Goal: Task Accomplishment & Management: Manage account settings

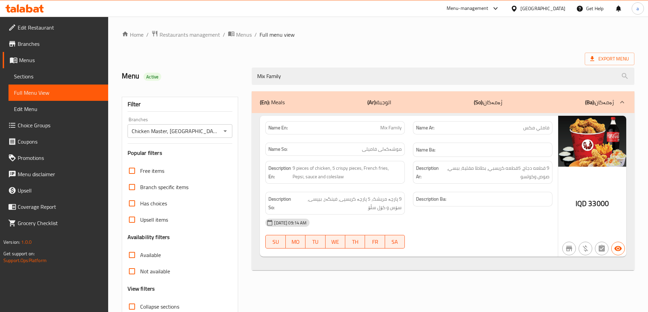
click at [168, 35] on span "Restaurants management" at bounding box center [189, 35] width 61 height 8
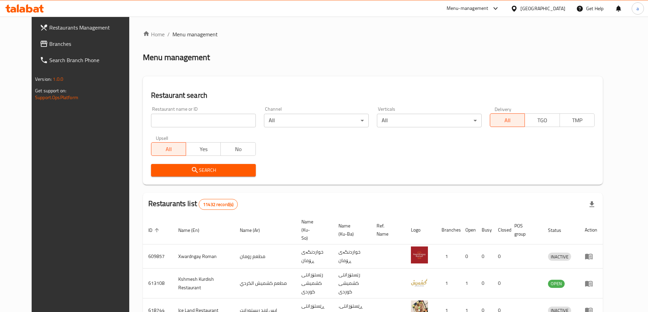
click at [173, 122] on input "search" at bounding box center [203, 121] width 105 height 14
paste input "Solo Pizza"
type input "Solo Pizza"
click button "Search" at bounding box center [203, 170] width 105 height 13
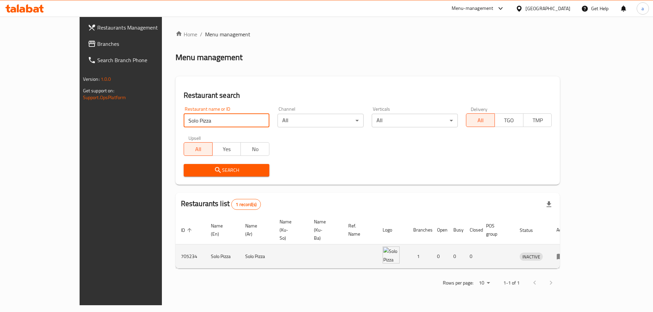
click at [564, 254] on icon "enhanced table" at bounding box center [560, 257] width 7 height 6
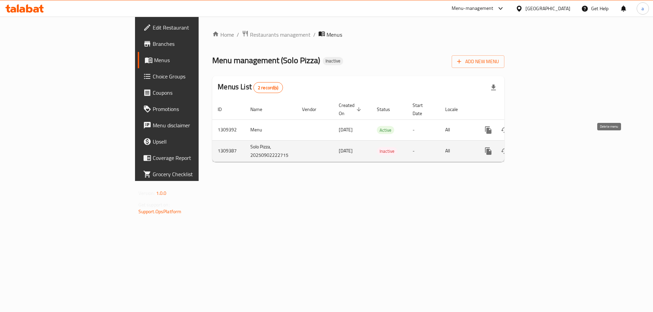
click at [525, 147] on icon "enhanced table" at bounding box center [521, 151] width 8 height 8
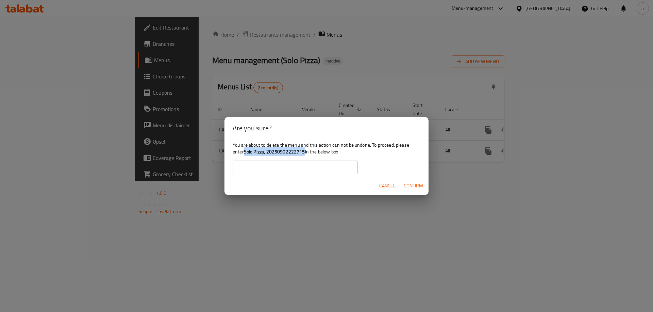
drag, startPoint x: 245, startPoint y: 152, endPoint x: 305, endPoint y: 151, distance: 60.2
click at [305, 151] on b "Solo Pizza, 20250902222715" at bounding box center [274, 152] width 61 height 9
copy b "Solo Pizza, 20250902222715"
click at [266, 166] on input "text" at bounding box center [295, 168] width 125 height 14
paste input "Solo Pizza, 20250902222715"
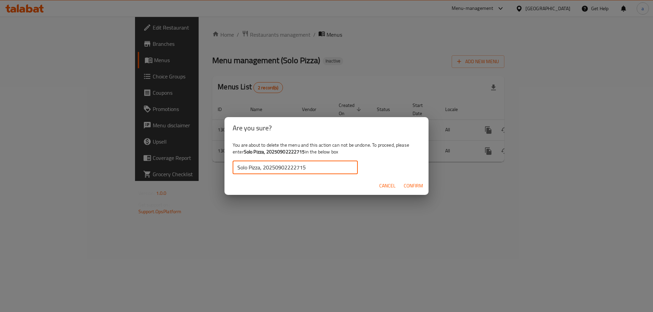
type input "Solo Pizza, 20250902222715"
click at [419, 187] on span "Confirm" at bounding box center [413, 186] width 19 height 9
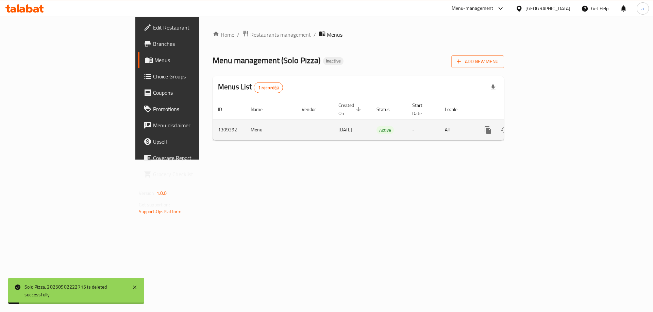
click at [541, 126] on icon "enhanced table" at bounding box center [537, 130] width 8 height 8
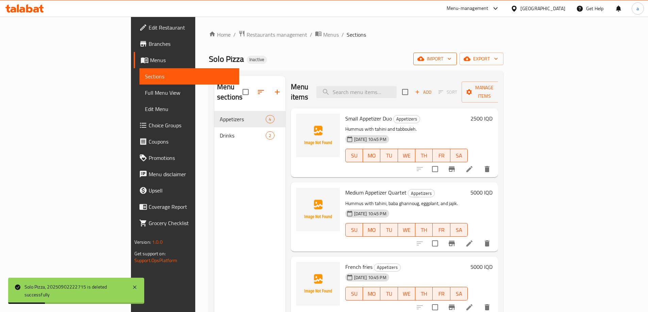
click at [453, 57] on icon "button" at bounding box center [449, 58] width 7 height 7
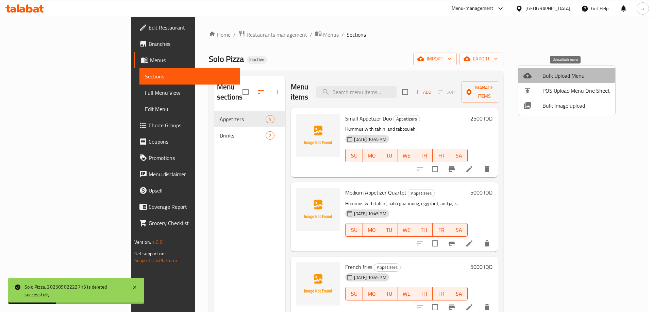
click at [549, 74] on span "Bulk Upload Menu" at bounding box center [575, 76] width 67 height 8
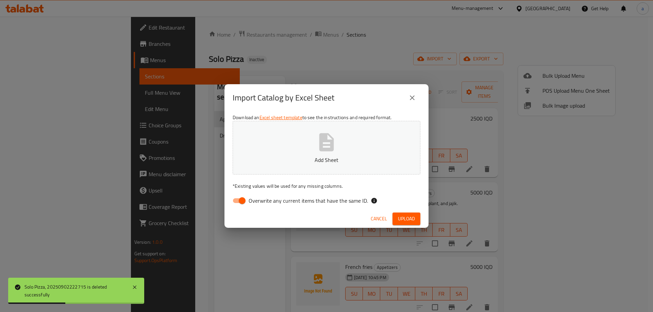
click at [239, 198] on input "Overwrite any current items that have the same ID." at bounding box center [242, 201] width 39 height 13
checkbox input "false"
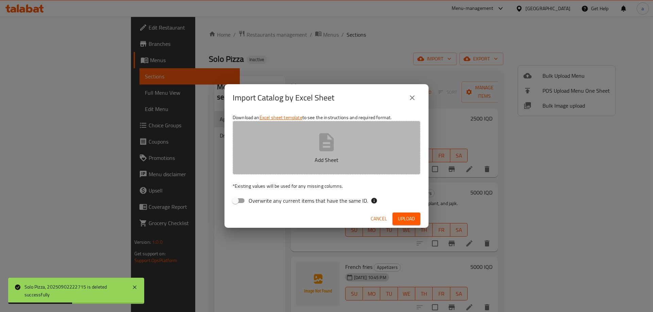
click at [316, 150] on icon "button" at bounding box center [327, 143] width 22 height 22
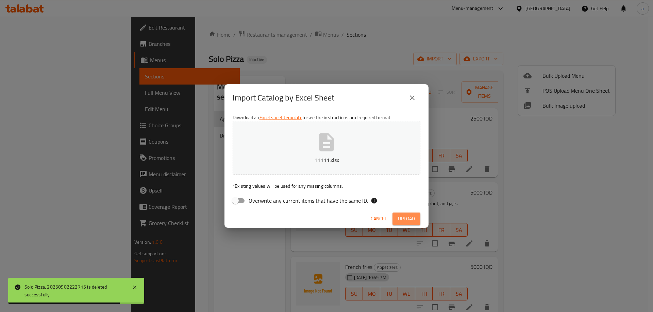
click at [408, 216] on span "Upload" at bounding box center [406, 219] width 17 height 9
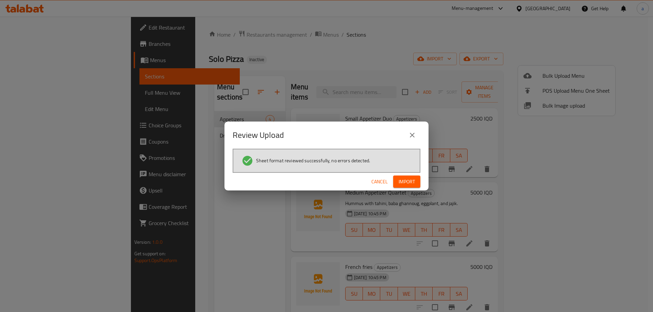
click at [409, 184] on span "Import" at bounding box center [407, 182] width 16 height 9
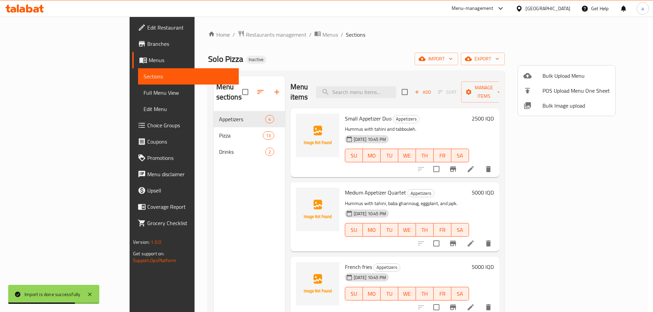
click at [181, 161] on div at bounding box center [326, 156] width 653 height 312
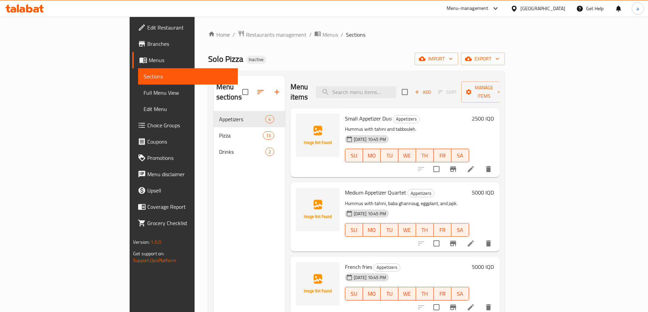
click at [143, 95] on span "Full Menu View" at bounding box center [187, 93] width 89 height 8
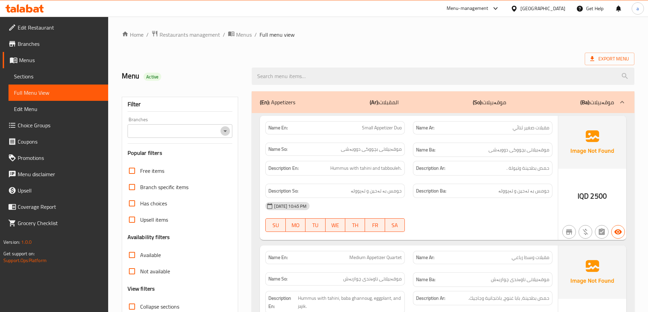
click at [223, 132] on icon "Open" at bounding box center [225, 131] width 8 height 8
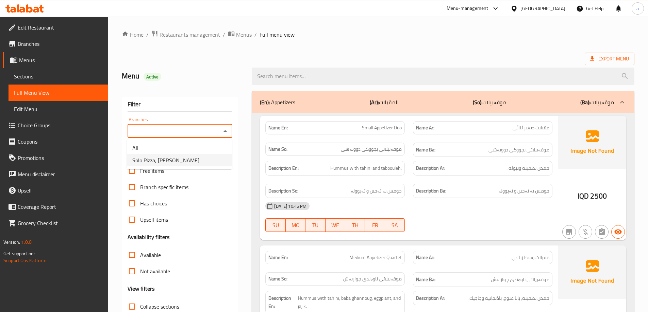
click at [197, 157] on li "Solo Pizza, [PERSON_NAME]" at bounding box center [179, 160] width 105 height 12
type input "Solo Pizza, [PERSON_NAME]"
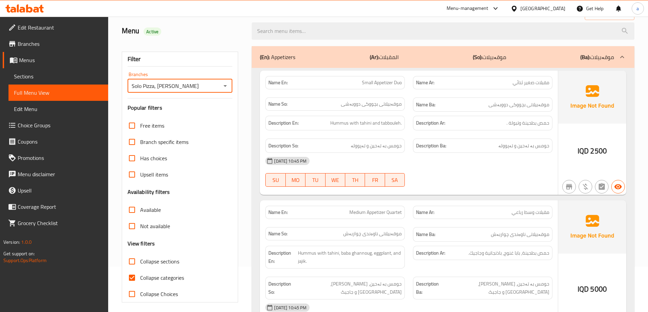
click at [132, 261] on input "Collapse sections" at bounding box center [132, 262] width 16 height 16
checkbox input "true"
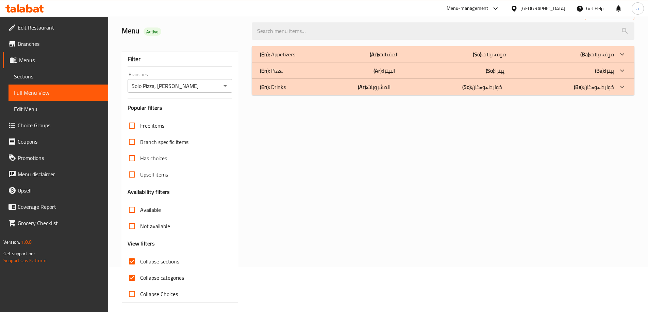
click at [131, 273] on input "Collapse categories" at bounding box center [132, 278] width 16 height 16
checkbox input "false"
click at [413, 58] on div "(En): Pizza (Ar): البيتزا (So): پیتزا (Ba): پیتزا" at bounding box center [437, 54] width 354 height 8
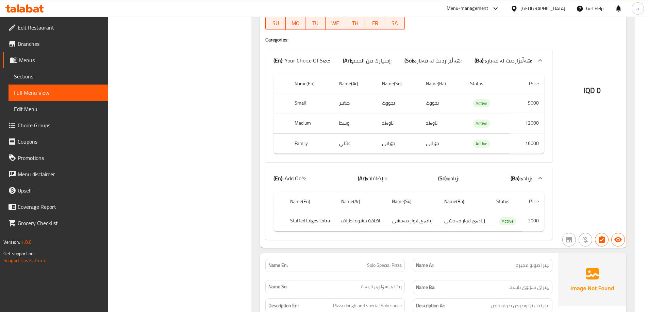
scroll to position [4146, 0]
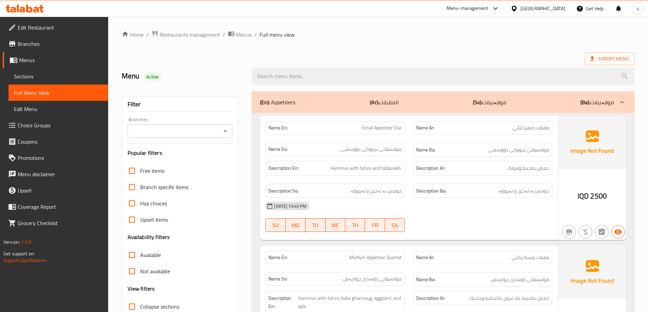
click at [61, 82] on link "Sections" at bounding box center [59, 76] width 100 height 16
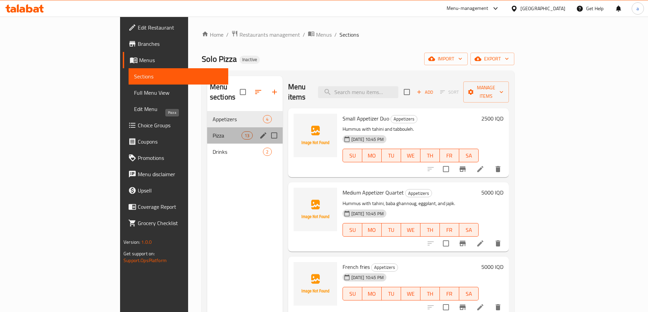
click at [213, 132] on span "Pizza" at bounding box center [227, 136] width 29 height 8
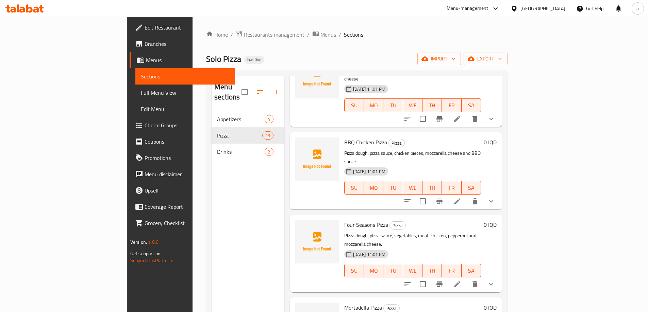
scroll to position [95, 0]
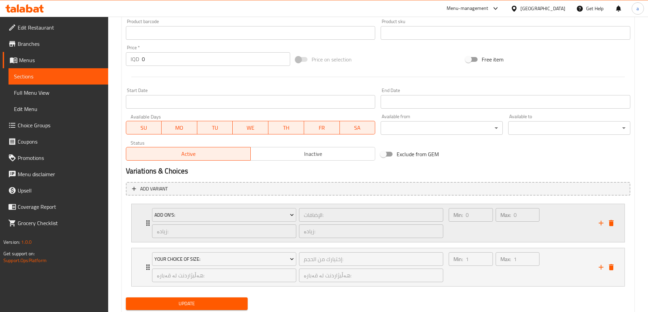
scroll to position [318, 0]
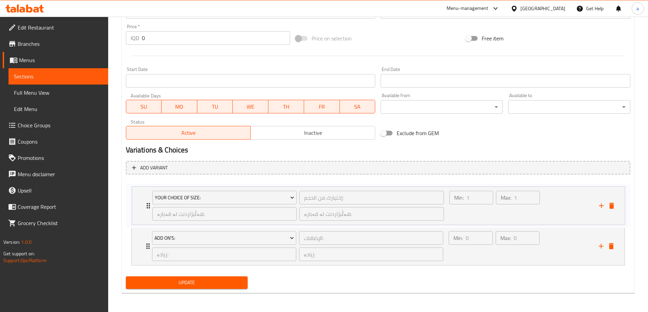
drag, startPoint x: 145, startPoint y: 247, endPoint x: 146, endPoint y: 202, distance: 44.2
click at [146, 202] on div "Add On's: الإضافات: ​ زیادە: ​ زیادە: ​ Min: 0 ​ Max: 0 ​ Stuffed Edges Extra (…" at bounding box center [378, 224] width 504 height 88
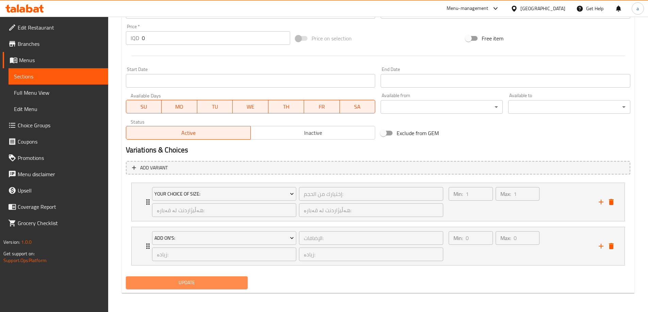
click at [190, 283] on span "Update" at bounding box center [186, 283] width 111 height 9
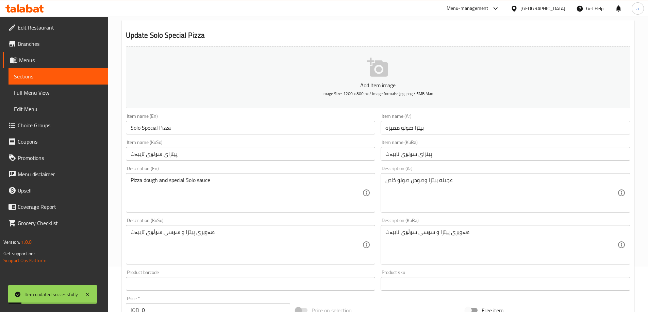
scroll to position [0, 0]
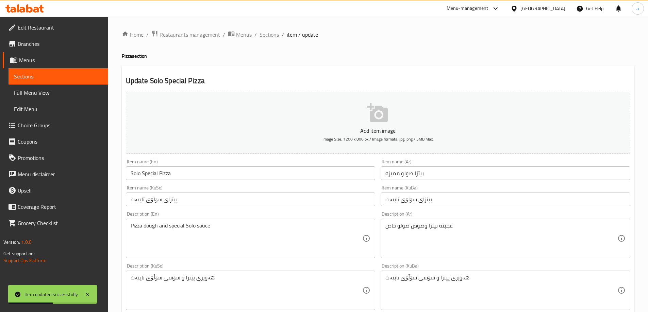
click at [269, 36] on span "Sections" at bounding box center [268, 35] width 19 height 8
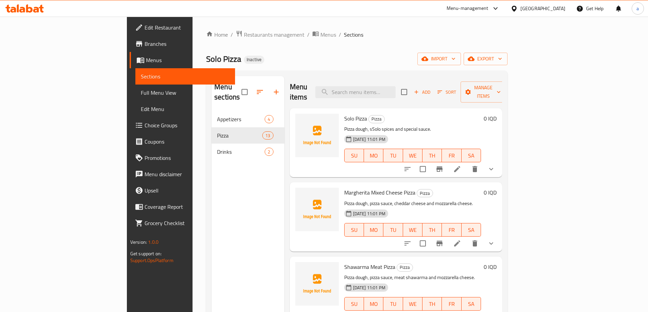
click at [141, 96] on span "Full Menu View" at bounding box center [185, 93] width 89 height 8
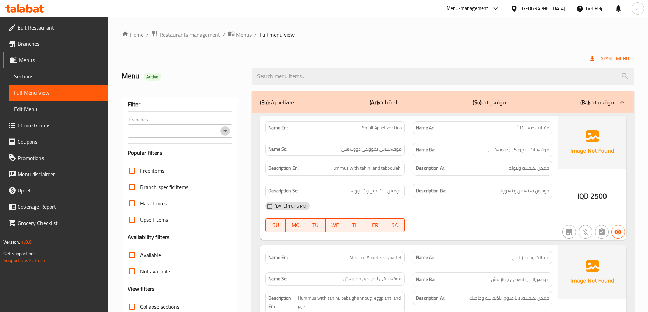
click at [226, 131] on icon "Open" at bounding box center [225, 131] width 8 height 8
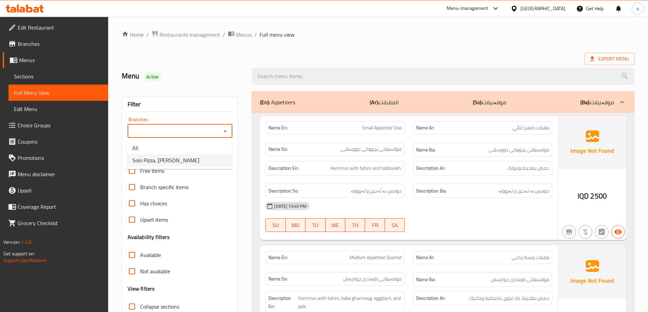
click at [176, 163] on span "Solo Pizza, [PERSON_NAME]" at bounding box center [165, 160] width 67 height 8
type input "Solo Pizza, [PERSON_NAME]"
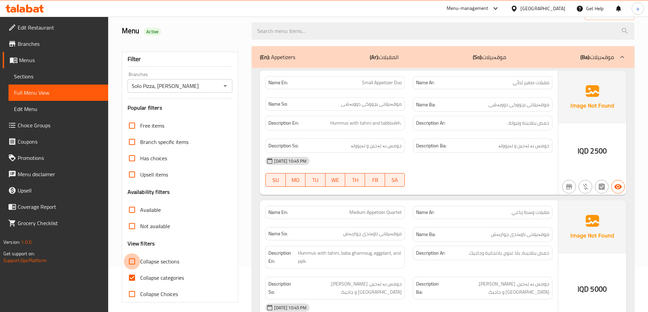
click at [138, 259] on input "Collapse sections" at bounding box center [132, 262] width 16 height 16
checkbox input "true"
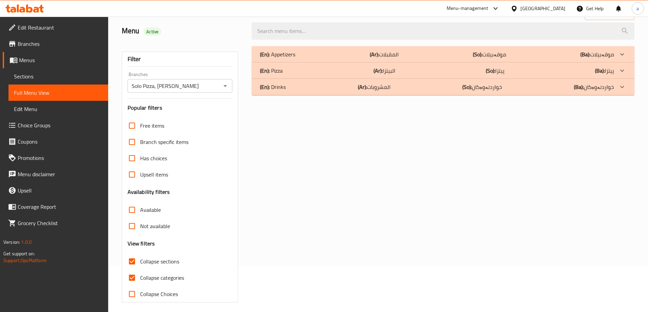
click at [131, 277] on input "Collapse categories" at bounding box center [132, 278] width 16 height 16
checkbox input "false"
click at [400, 58] on div "(En): Pizza (Ar): البيتزا (So): پیتزا (Ba): پیتزا" at bounding box center [437, 54] width 354 height 8
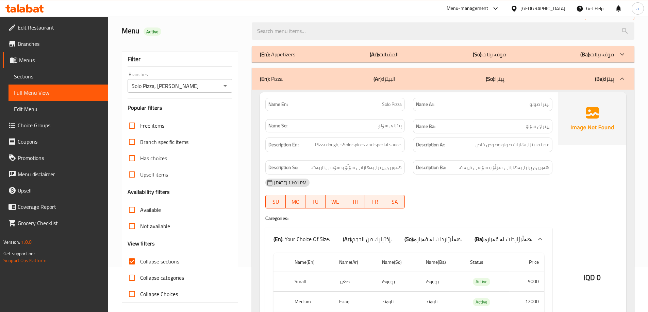
click at [385, 103] on span "Solo Pizza" at bounding box center [392, 104] width 20 height 7
copy span "Solo"
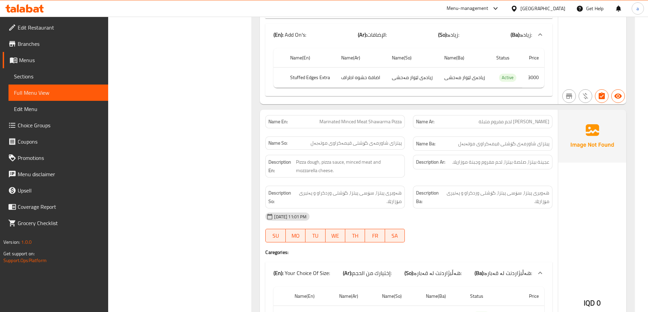
scroll to position [1451, 0]
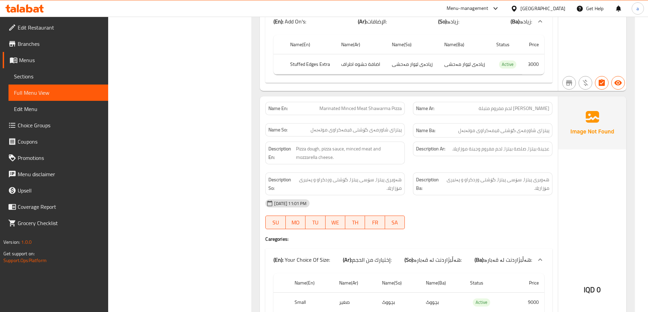
click at [369, 107] on span "Marinated Minced Meat Shawarma Pizza" at bounding box center [360, 108] width 82 height 7
copy span "Marinated Minced Meat Shawarma Pizza"
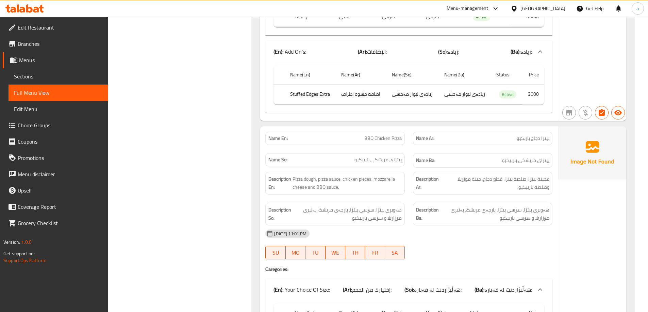
scroll to position [3219, 0]
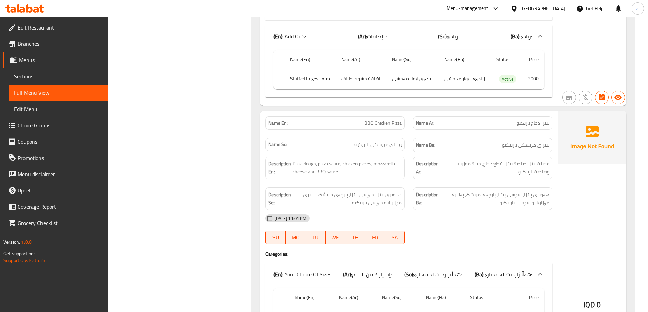
click at [378, 120] on span "BBQ Chicken Pizza" at bounding box center [382, 123] width 37 height 7
copy span "BBQ Chicken Pizza"
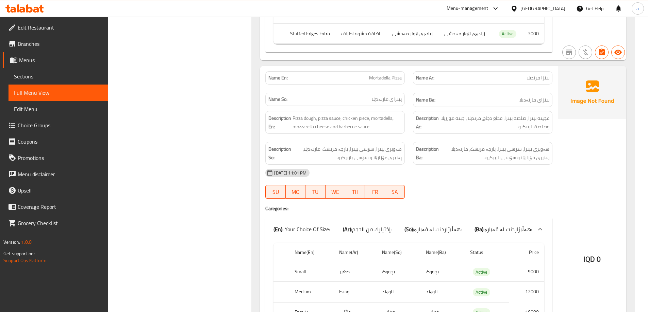
scroll to position [3990, 0]
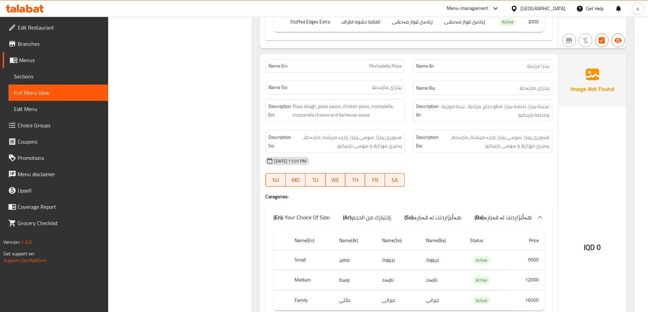
click at [385, 63] on span "Mortadella Pizza" at bounding box center [385, 66] width 33 height 7
click at [383, 63] on span "Mortadella Pizza" at bounding box center [385, 66] width 33 height 7
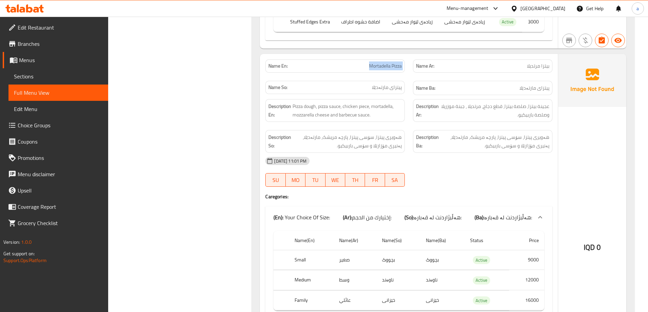
click at [383, 63] on span "Mortadella Pizza" at bounding box center [385, 66] width 33 height 7
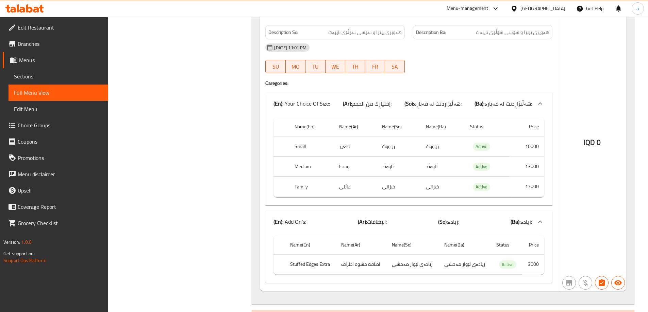
scroll to position [4463, 0]
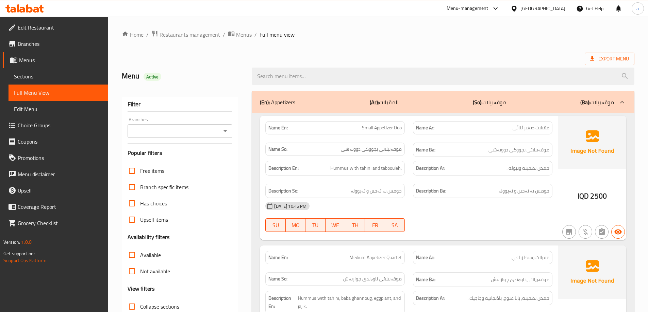
click at [50, 79] on span "Sections" at bounding box center [58, 76] width 89 height 8
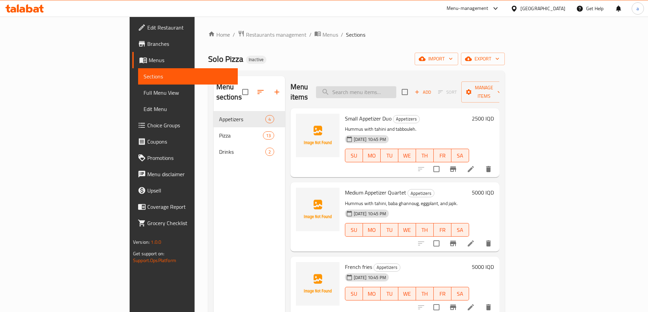
click at [386, 88] on input "search" at bounding box center [356, 92] width 80 height 12
paste input "Solo Pizza"
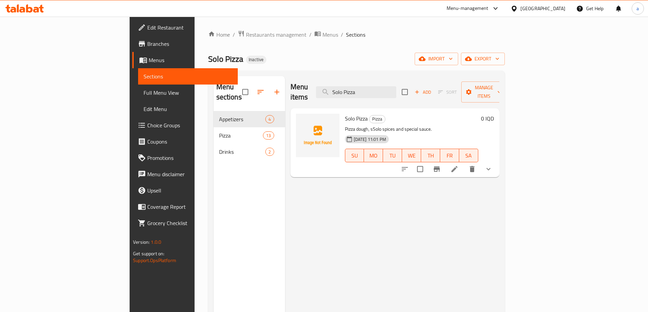
type input "Solo Pizza"
click at [464, 165] on li at bounding box center [454, 169] width 19 height 12
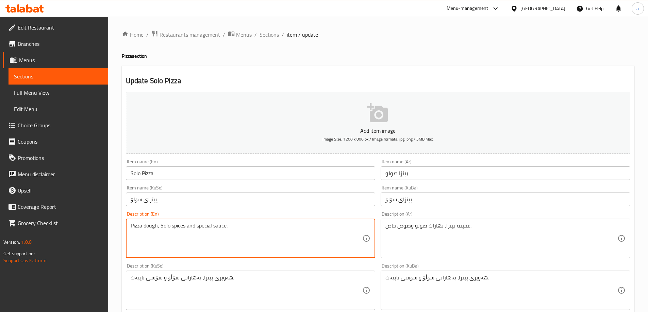
type textarea "Pizza dough, Solo spices and special sauce."
click at [174, 176] on input "Solo Pizza" at bounding box center [251, 174] width 250 height 14
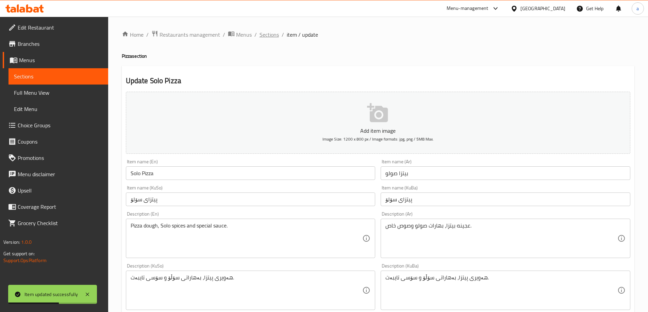
click at [272, 33] on span "Sections" at bounding box center [268, 35] width 19 height 8
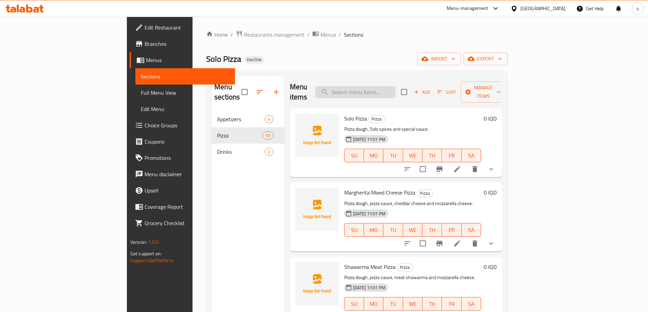
click at [375, 91] on input "search" at bounding box center [355, 92] width 80 height 12
paste input "Marinated Minced Meat Shawarma Pizza"
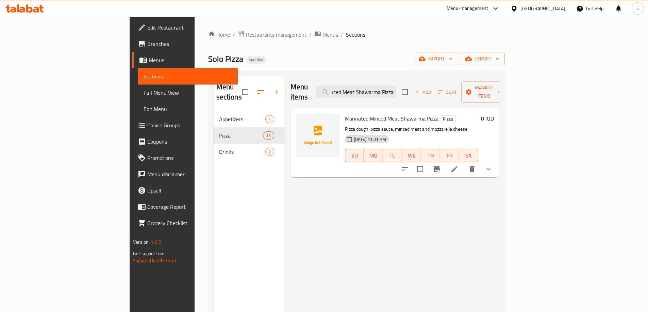
type input "Marinated Minced Meat Shawarma Pizza"
click at [458, 165] on icon at bounding box center [454, 169] width 8 height 8
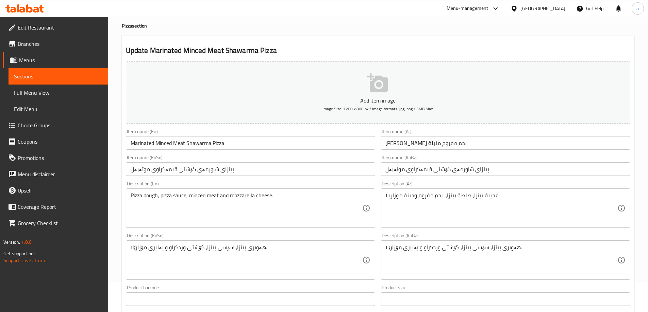
scroll to position [45, 0]
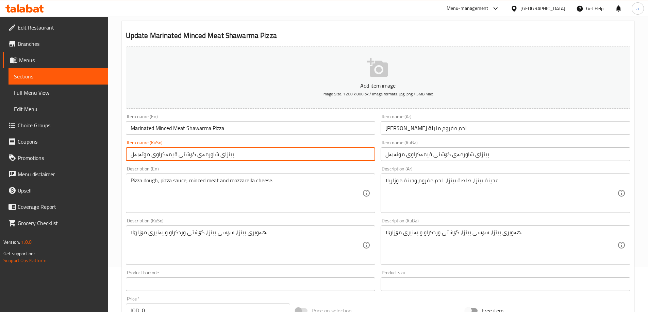
click at [270, 157] on input "پیتزای شاورمەی گۆشتی قیمەکراوی موتەبەل" at bounding box center [251, 155] width 250 height 14
drag, startPoint x: 173, startPoint y: 157, endPoint x: 153, endPoint y: 158, distance: 20.8
click at [153, 158] on input "پیتزای شاورمەی گۆشتی قیمەکراوی موتەبەل" at bounding box center [251, 155] width 250 height 14
drag, startPoint x: 174, startPoint y: 155, endPoint x: 153, endPoint y: 156, distance: 21.8
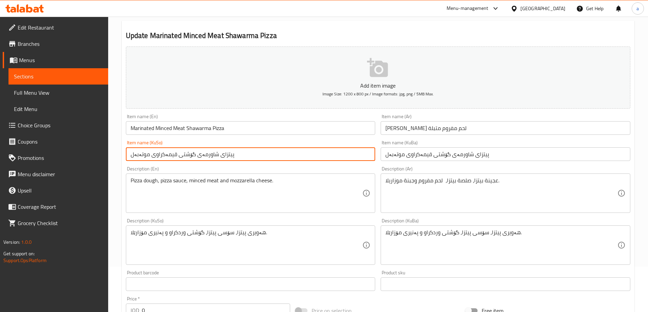
click at [153, 156] on input "پیتزای شاورمەی گۆشتی قیمەکراوی موتەبەل" at bounding box center [251, 155] width 250 height 14
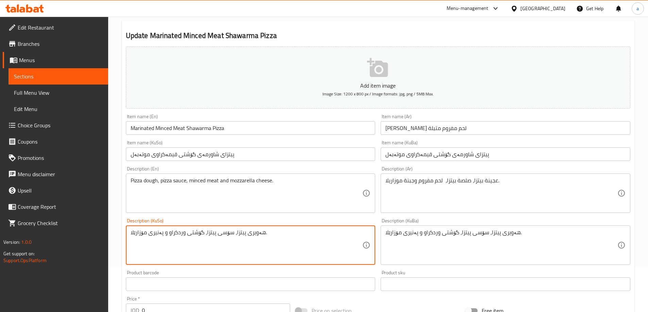
click at [176, 236] on textarea "هەویری پیتزا، سۆسی پیتزا، گۆشتی وردکراو و پەنیری مۆزارێلا." at bounding box center [247, 246] width 232 height 32
paste textarea "یمەکراو"
click at [188, 234] on textarea "هەویری پیتزا، سۆسی پیتزا، گۆشتی قیمەکراو و پەنیری مۆزارێلا." at bounding box center [247, 246] width 232 height 32
type textarea "هەویری پیتزا، سۆسی پیتزا، گۆشتی قیمەکراو و پەنیری مۆزارێلا."
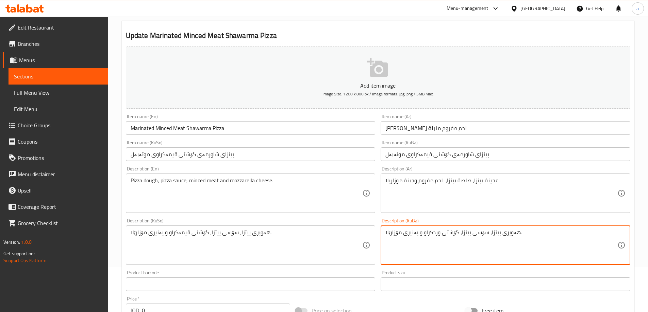
paste textarea "یمە"
type textarea "هەویری پیتزا، سۆسی پیتزا، گۆشتی قیمەکراو و پەنیری مۆزارێلا."
click at [248, 130] on input "Marinated Minced Meat Shawarma Pizza" at bounding box center [251, 128] width 250 height 14
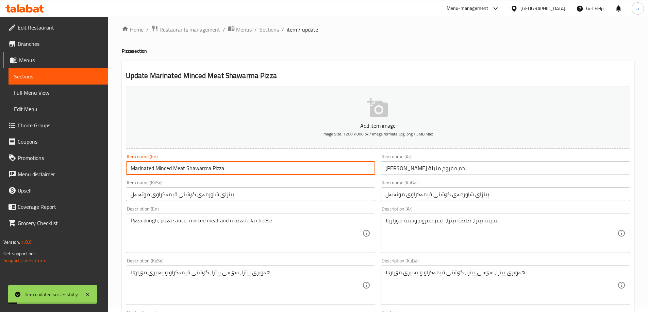
scroll to position [0, 0]
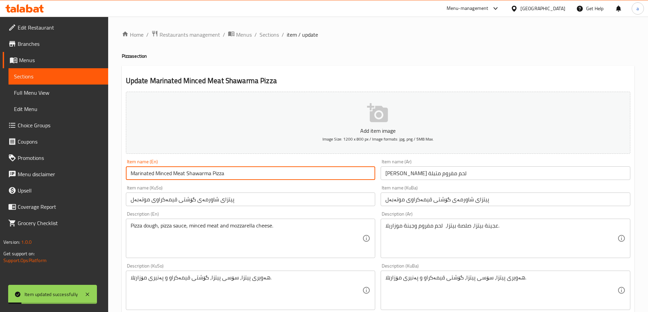
click at [270, 32] on span "Sections" at bounding box center [268, 35] width 19 height 8
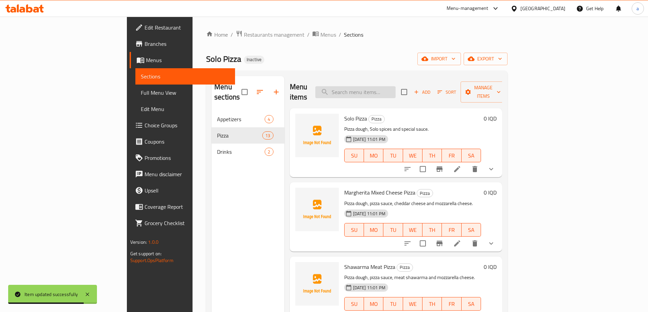
click at [394, 89] on input "search" at bounding box center [355, 92] width 80 height 12
paste input "BBQ Chicken Pizza"
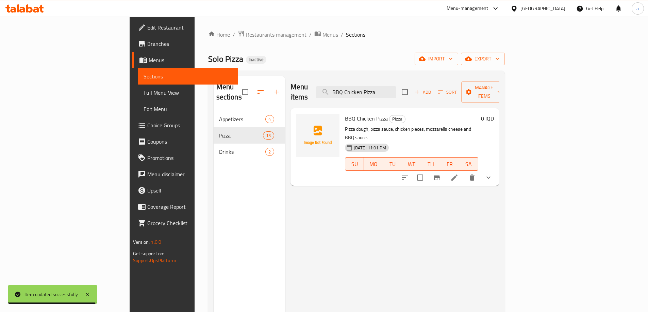
type input "BBQ Chicken Pizza"
click at [457, 175] on icon at bounding box center [454, 178] width 6 height 6
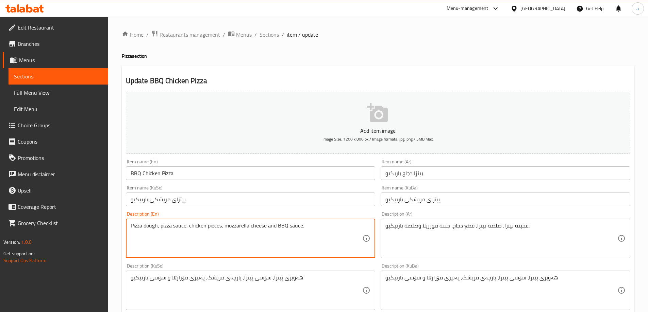
click at [221, 227] on textarea "Pizza dough, pizza sauce, chicken pieces, mozzarella cheese and BBQ sauce." at bounding box center [247, 239] width 232 height 32
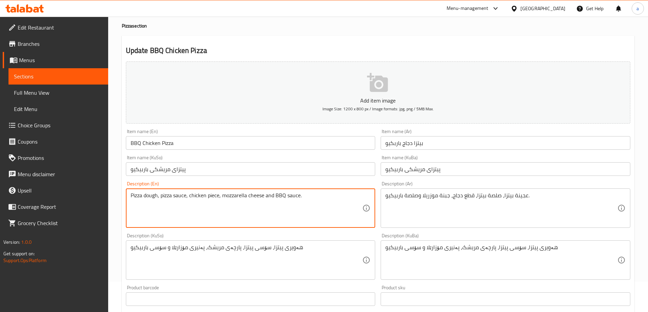
scroll to position [45, 0]
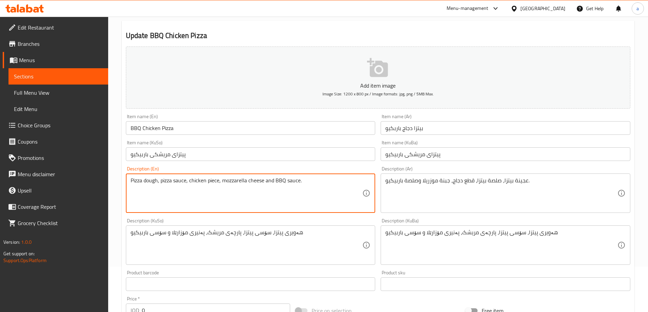
type textarea "Pizza dough, pizza sauce, chicken piece, mozzarella cheese and BBQ sauce."
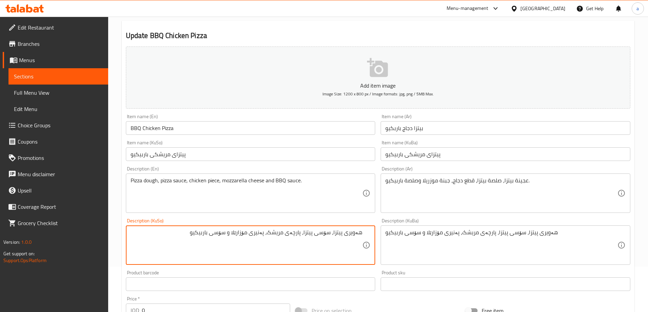
click at [289, 236] on textarea "هەویری پیتزا، سۆسی پیتزا، پارچەی مریشک، پەنیری مۆزارێلا و سۆسی باربیکیو" at bounding box center [247, 246] width 232 height 32
click at [276, 236] on textarea "هەویری پیتزا، سۆسی پیتزا، پارچە مریشک، پەنیری مۆزارێلا و سۆسی باربیکیو" at bounding box center [247, 246] width 232 height 32
type textarea "هەویری پیتزا، سۆسی پیتزا، پارچە مریشک، پەنیری مۆزارێلا و سۆسی باربیکیو"
click at [418, 229] on div "هەویری پیتزا، سۆسی پیتزا، پارچەی مریشک، پەنیری مۆزارێلا و سۆسی باربیکیو Descrip…" at bounding box center [506, 245] width 250 height 39
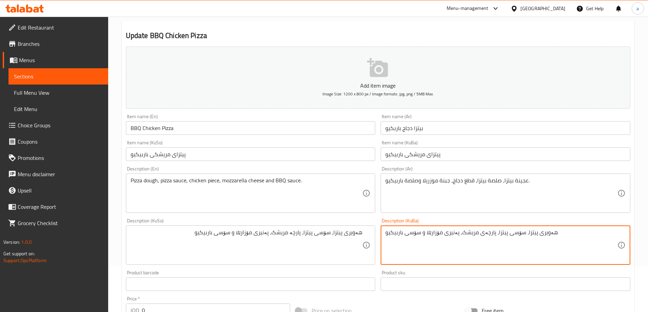
click at [420, 234] on textarea "هەویری پیتزا، سۆسی پیتزا، پارچەی مریشک، پەنیری مۆزارێلا و سۆسی باربیکیو" at bounding box center [501, 246] width 232 height 32
paste textarea
type textarea "هەویری پیتزا، سۆسی پیتزا، پارچە مریشک، پەنیری مۆزارێلا و سۆسی باربیکیو"
click at [195, 133] on input "BBQ Chicken Pizza" at bounding box center [251, 128] width 250 height 14
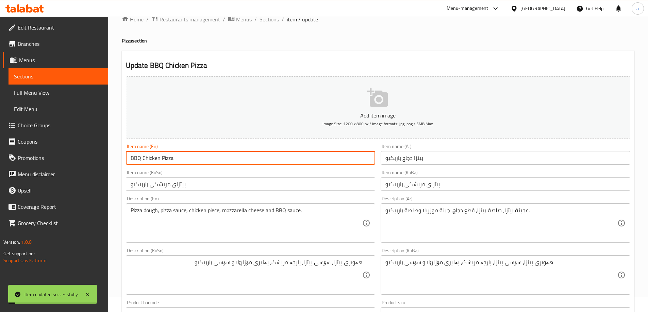
scroll to position [0, 0]
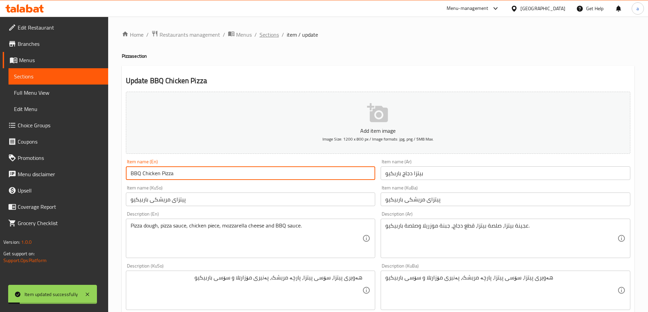
click at [266, 34] on span "Sections" at bounding box center [268, 35] width 19 height 8
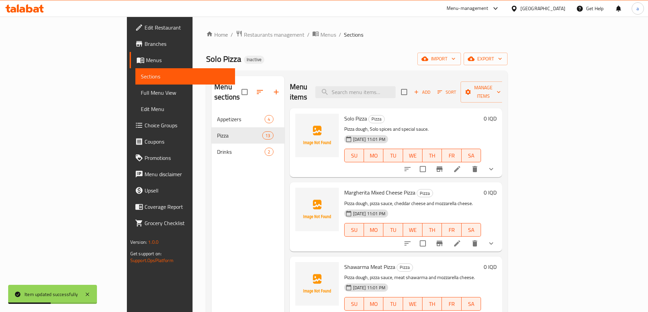
click at [410, 74] on div "Menu sections Appetizers 4 Pizza 13 Drinks 2 Menu items Add Sort Manage items S…" at bounding box center [356, 232] width 301 height 323
click at [395, 86] on input "search" at bounding box center [355, 92] width 80 height 12
paste input "Mortadella Pizza"
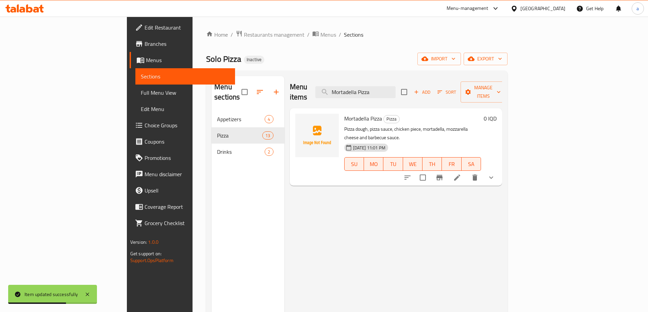
type input "Mortadella Pizza"
click at [467, 172] on li at bounding box center [456, 178] width 19 height 12
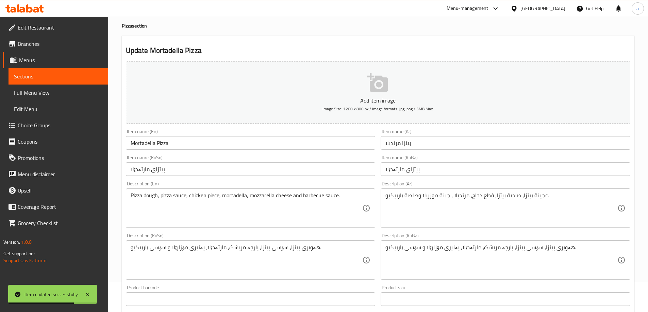
scroll to position [45, 0]
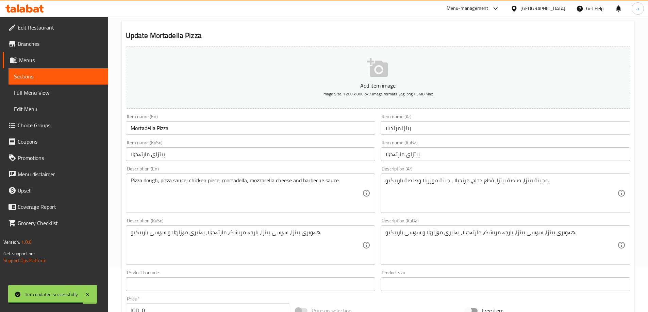
click at [317, 183] on textarea "Pizza dough, pizza sauce, chicken piece, mortadella, mozzarella cheese and barb…" at bounding box center [247, 194] width 232 height 32
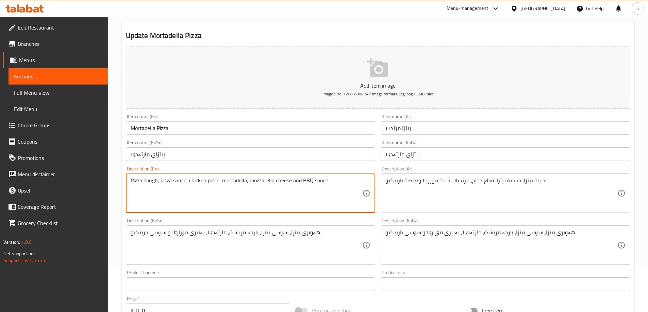
type textarea "Pizza dough, pizza sauce, chicken piece, mortadella, mozzarella cheese and BBQ …"
click at [183, 132] on input "Mortadella Pizza" at bounding box center [251, 128] width 250 height 14
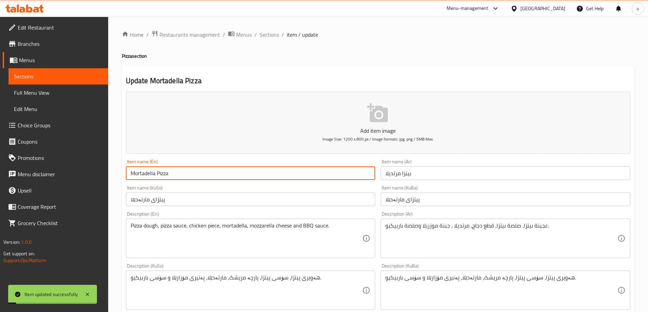
click at [272, 34] on span "Sections" at bounding box center [268, 35] width 19 height 8
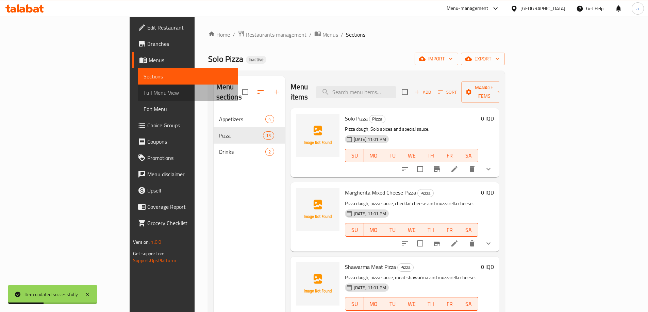
click at [143, 89] on span "Full Menu View" at bounding box center [187, 93] width 89 height 8
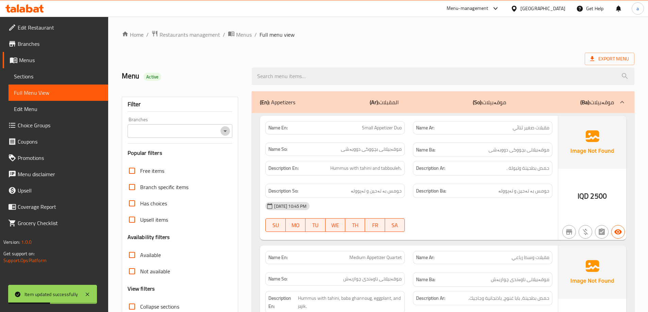
click at [229, 133] on icon "Open" at bounding box center [225, 131] width 8 height 8
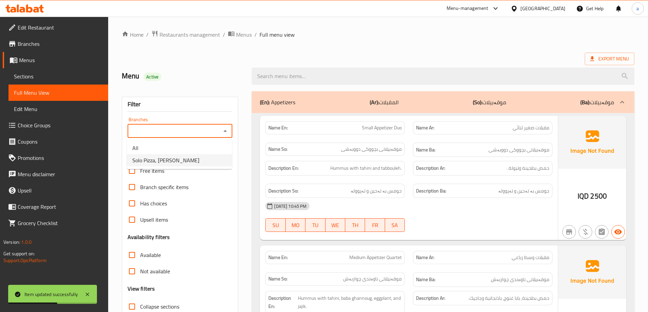
click at [175, 164] on span "Solo Pizza, [PERSON_NAME]" at bounding box center [165, 160] width 67 height 8
type input "Solo Pizza, [PERSON_NAME]"
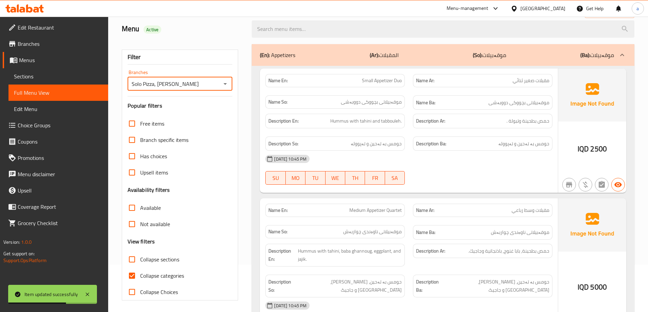
scroll to position [49, 0]
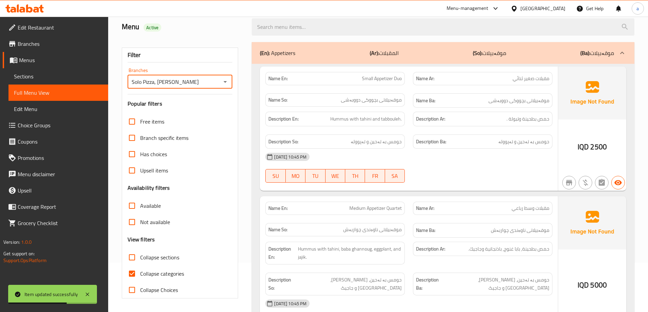
click at [132, 261] on input "Collapse sections" at bounding box center [132, 258] width 16 height 16
checkbox input "true"
click at [131, 272] on input "Collapse categories" at bounding box center [132, 274] width 16 height 16
checkbox input "false"
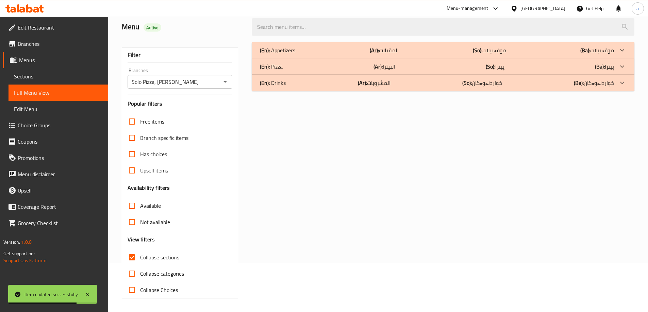
click at [401, 54] on div "(En): Pizza (Ar): البيتزا (So): پیتزا (Ba): پیتزا" at bounding box center [437, 50] width 354 height 8
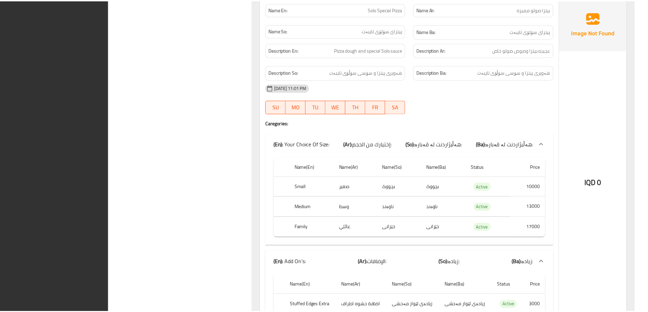
scroll to position [4463, 0]
